Goal: Navigation & Orientation: Find specific page/section

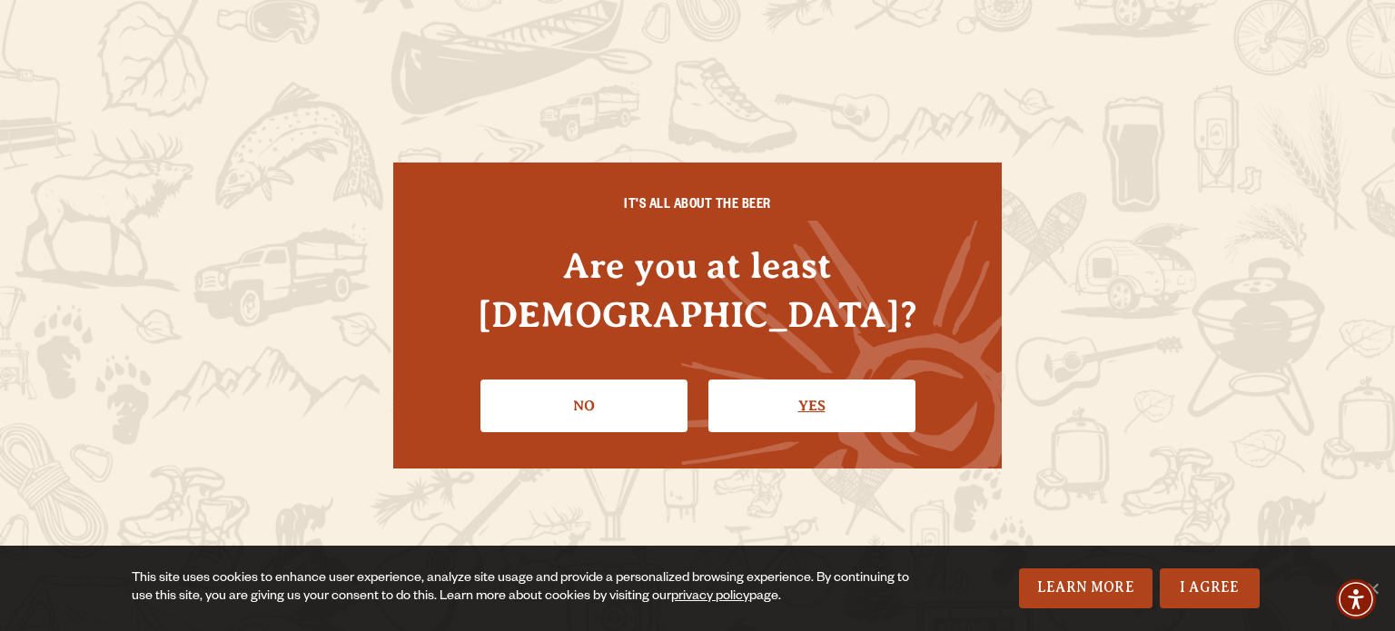
click at [682, 392] on link "Yes" at bounding box center [812, 406] width 207 height 53
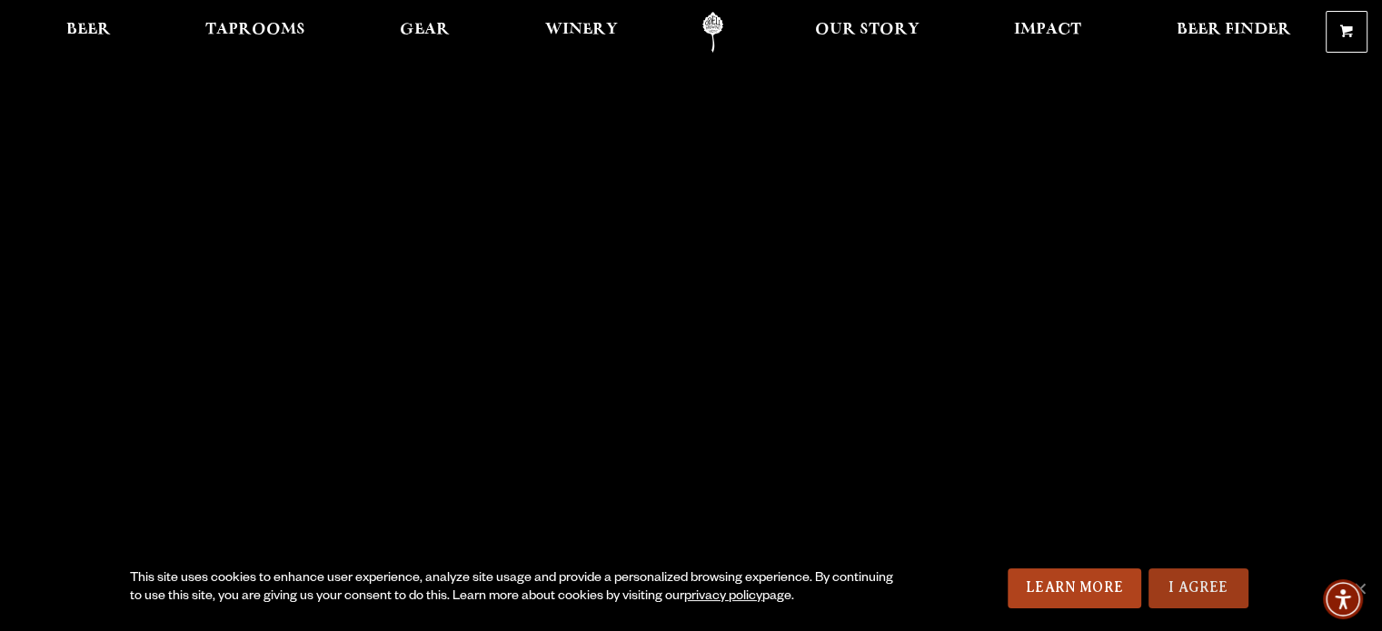
click at [682, 590] on link "I Agree" at bounding box center [1198, 589] width 100 height 40
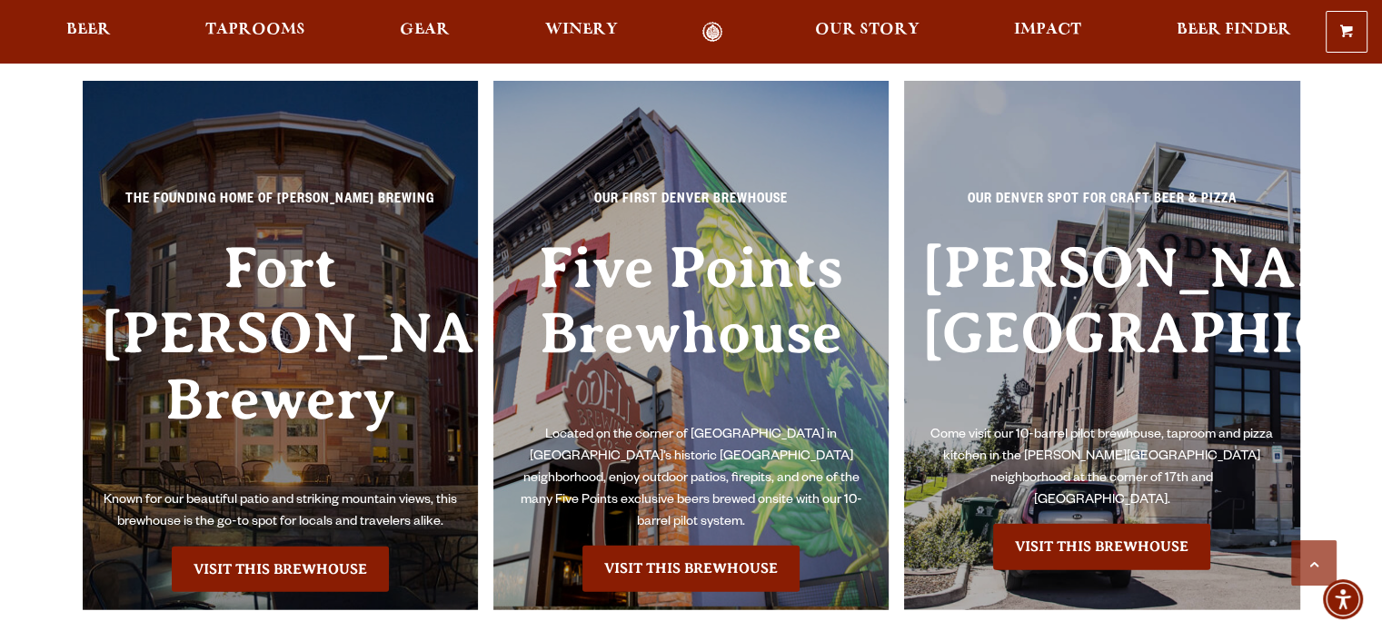
scroll to position [4062, 0]
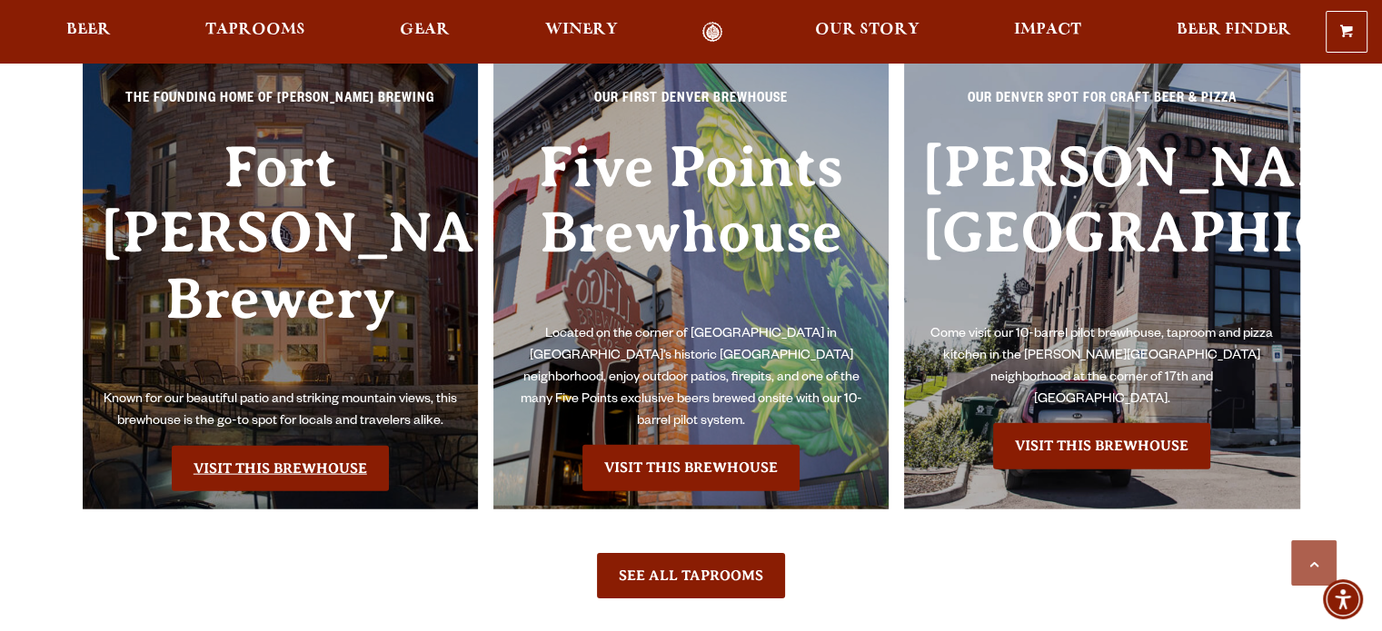
click at [254, 446] on link "Visit this Brewhouse" at bounding box center [280, 468] width 217 height 45
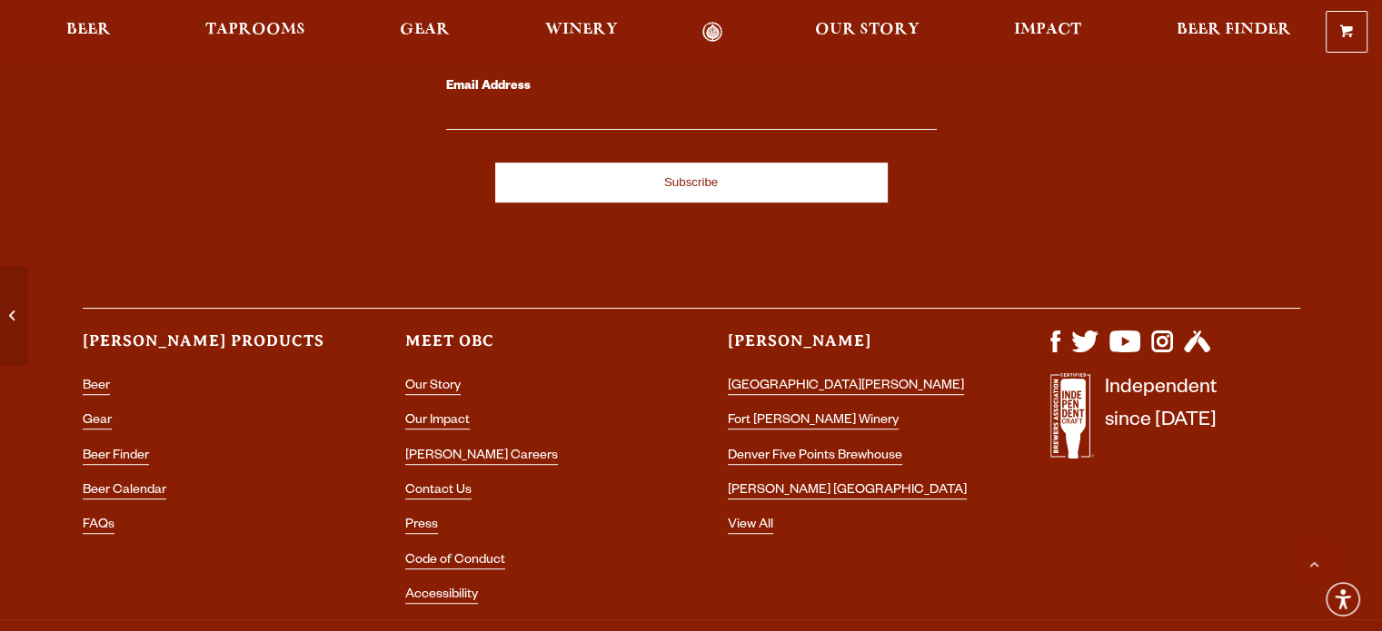
scroll to position [7914, 0]
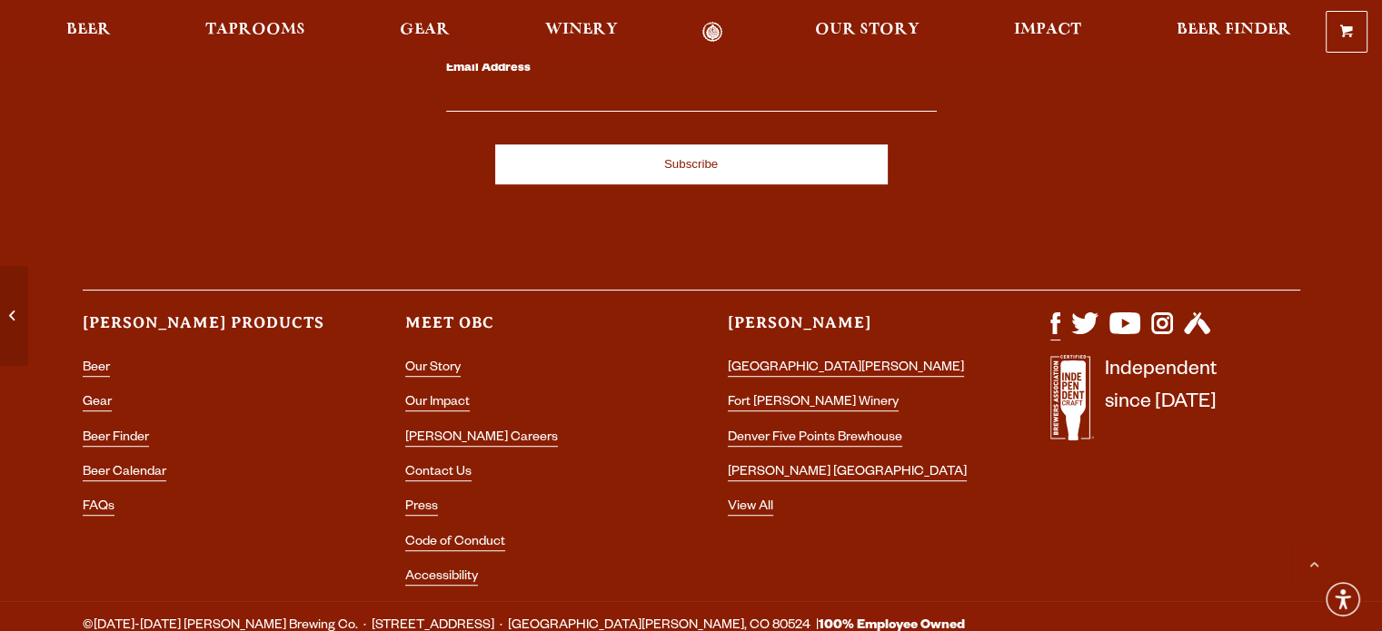
click at [1056, 313] on img "Visit us on Facebook" at bounding box center [1055, 324] width 10 height 22
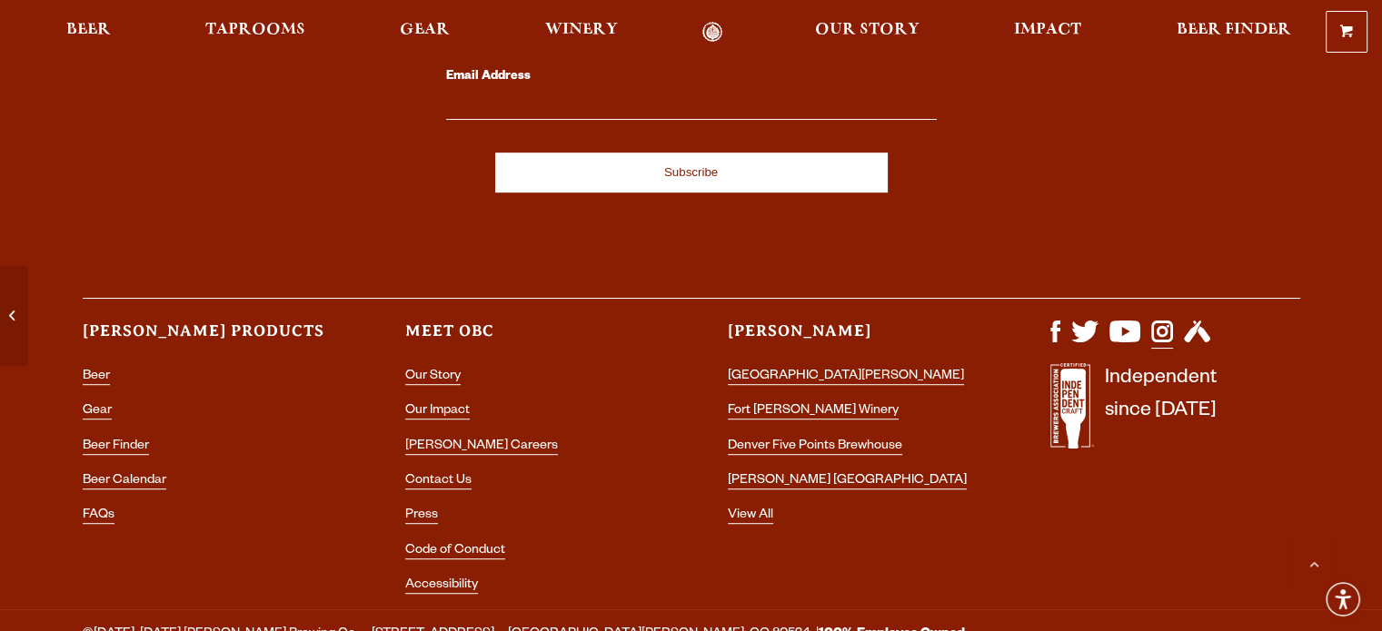
click at [1159, 321] on img "Visit us on Instagram" at bounding box center [1162, 332] width 22 height 22
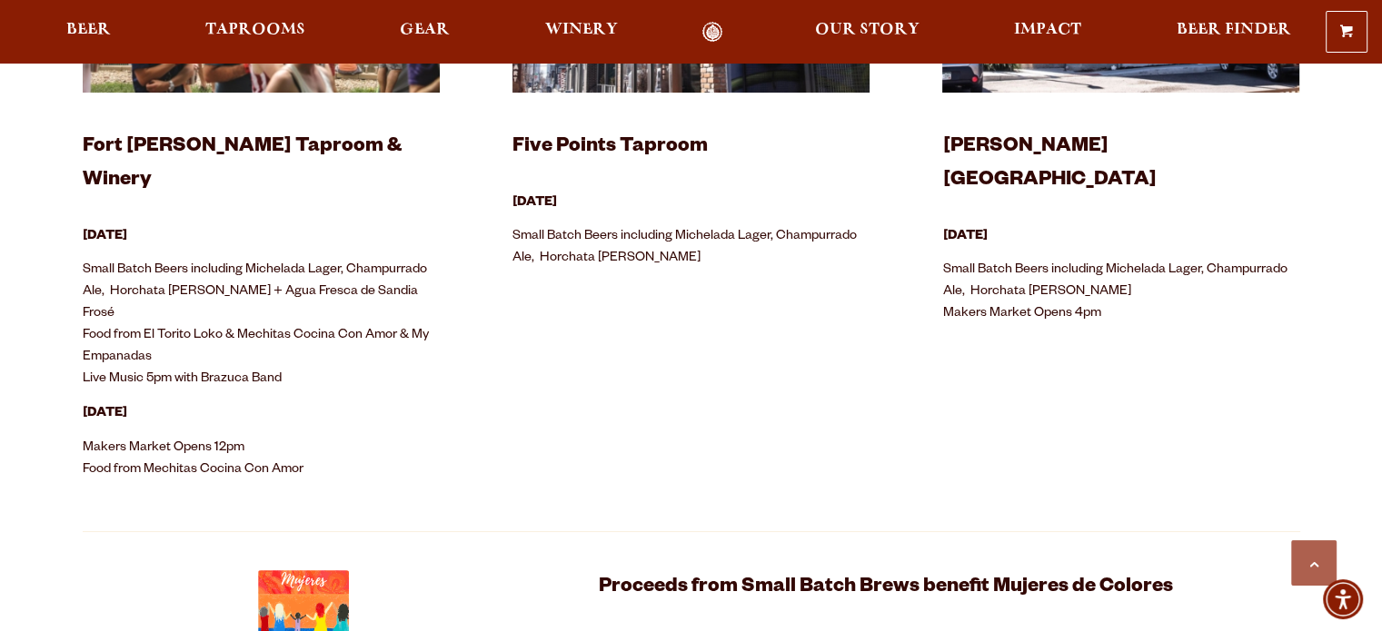
scroll to position [904, 0]
